Goal: Navigation & Orientation: Understand site structure

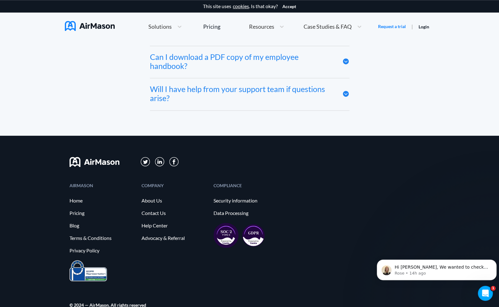
scroll to position [3387, 0]
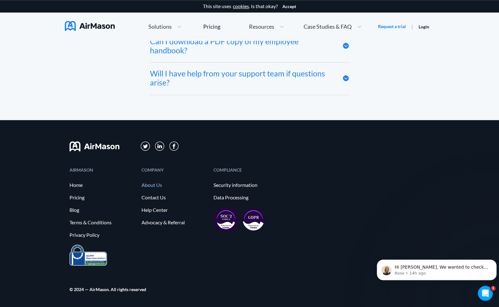
click at [156, 185] on link "About Us" at bounding box center [174, 185] width 66 height 6
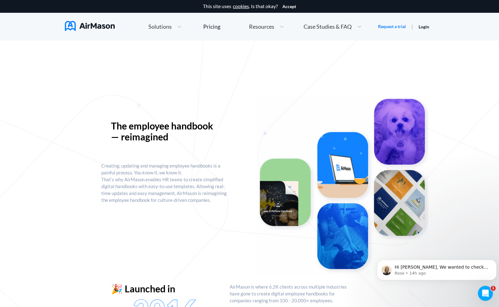
click at [336, 26] on span "Case Studies & FAQ" at bounding box center [327, 27] width 48 height 6
click at [332, 51] on span "MT+Co." at bounding box center [335, 50] width 20 height 7
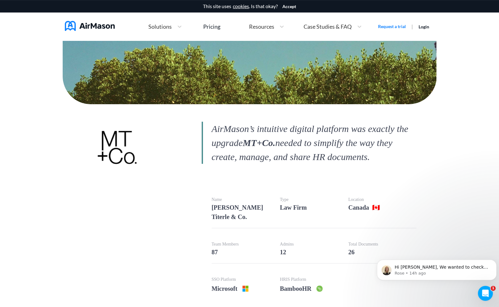
scroll to position [19, 0]
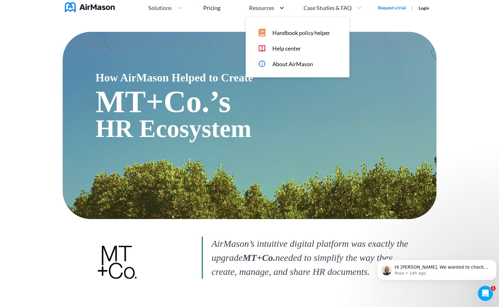
click at [280, 9] on icon at bounding box center [282, 8] width 4 height 2
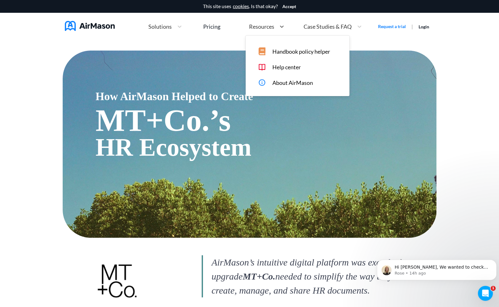
click at [282, 84] on span "About AirMason" at bounding box center [292, 82] width 41 height 7
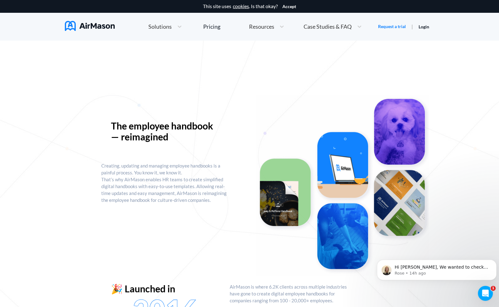
click at [263, 26] on span "Resources" at bounding box center [261, 27] width 25 height 6
click at [178, 26] on icon at bounding box center [180, 27] width 4 height 2
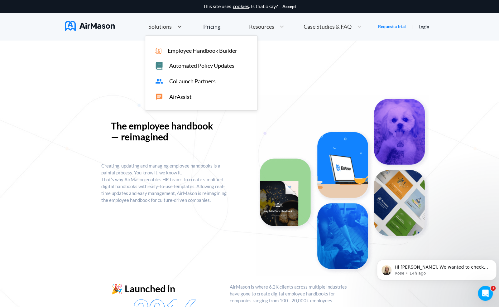
click at [201, 82] on span "CoLaunch Partners" at bounding box center [192, 81] width 46 height 7
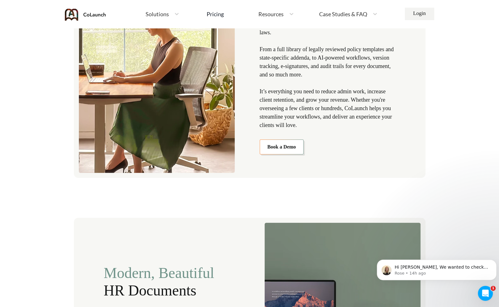
scroll to position [48, 0]
